Goal: Transaction & Acquisition: Purchase product/service

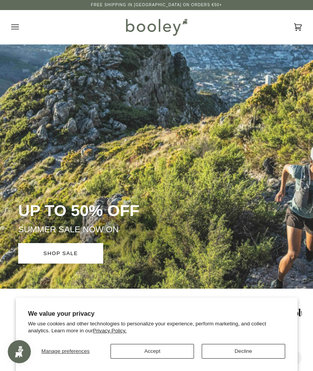
click at [162, 350] on button "Accept" at bounding box center [151, 351] width 83 height 15
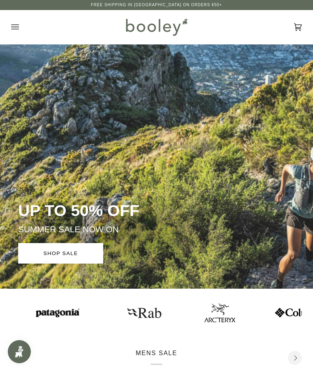
click at [19, 30] on icon "Open menu" at bounding box center [15, 27] width 8 height 12
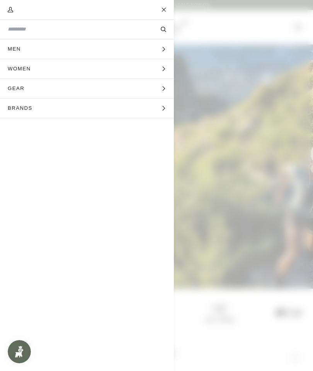
click at [89, 23] on div "Search Clear" at bounding box center [87, 29] width 158 height 19
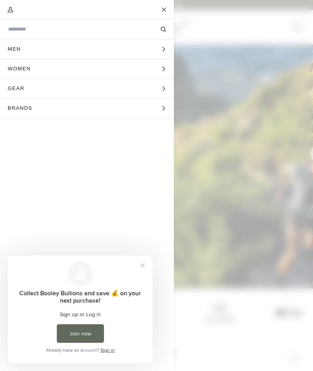
click at [58, 29] on input "Search our store" at bounding box center [74, 28] width 132 height 7
click at [57, 28] on input "Search our store" at bounding box center [74, 28] width 132 height 7
paste input "**********"
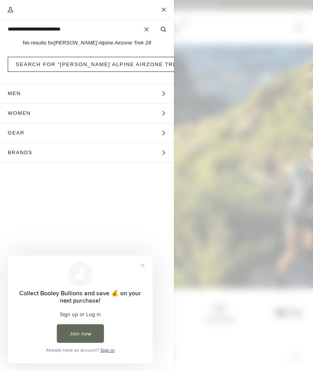
type input "**********"
click at [163, 29] on button "Search" at bounding box center [163, 29] width 21 height 8
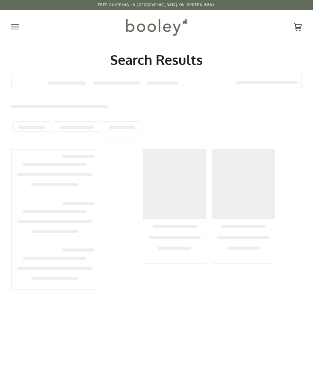
type input "**********"
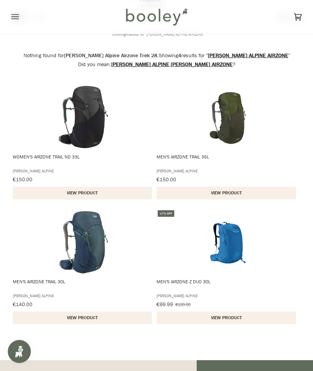
scroll to position [83, 0]
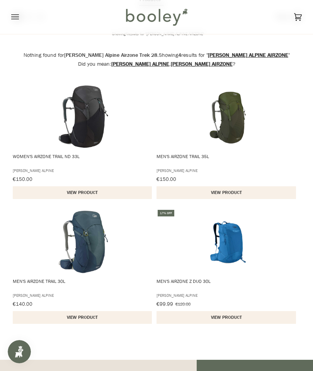
click at [20, 261] on span "Men's AirZone Trail 30L" at bounding box center [83, 242] width 142 height 66
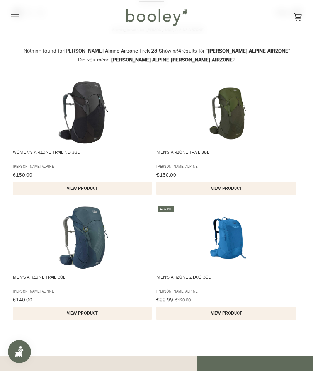
scroll to position [66, 0]
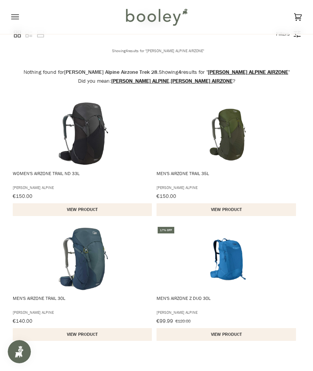
click at [43, 273] on span "Men's AirZone Trail 30L" at bounding box center [83, 259] width 142 height 66
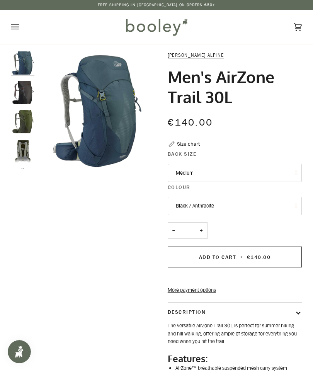
click at [23, 148] on img "Lowe Alpine Men's AirZone Trail 30L - Booley Galway" at bounding box center [22, 151] width 23 height 23
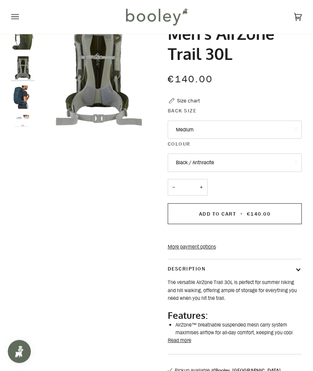
scroll to position [43, 0]
click at [182, 344] on button "Read more" at bounding box center [180, 340] width 24 height 8
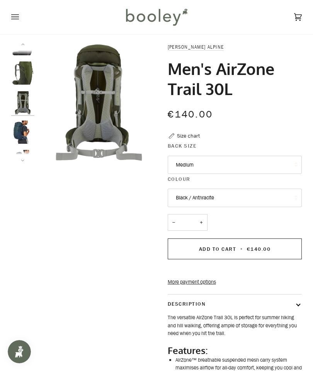
scroll to position [0, 0]
